Goal: Navigation & Orientation: Find specific page/section

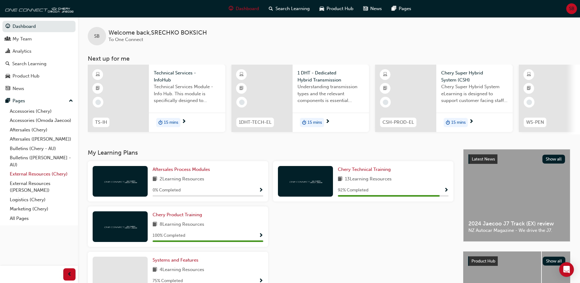
click at [46, 174] on link "External Resources (Chery)" at bounding box center [41, 173] width 68 height 9
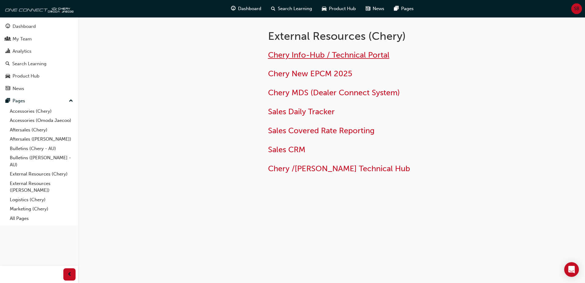
click at [301, 56] on span "Chery Info-Hub / Technical Portal" at bounding box center [328, 54] width 121 height 9
